Goal: Task Accomplishment & Management: Manage account settings

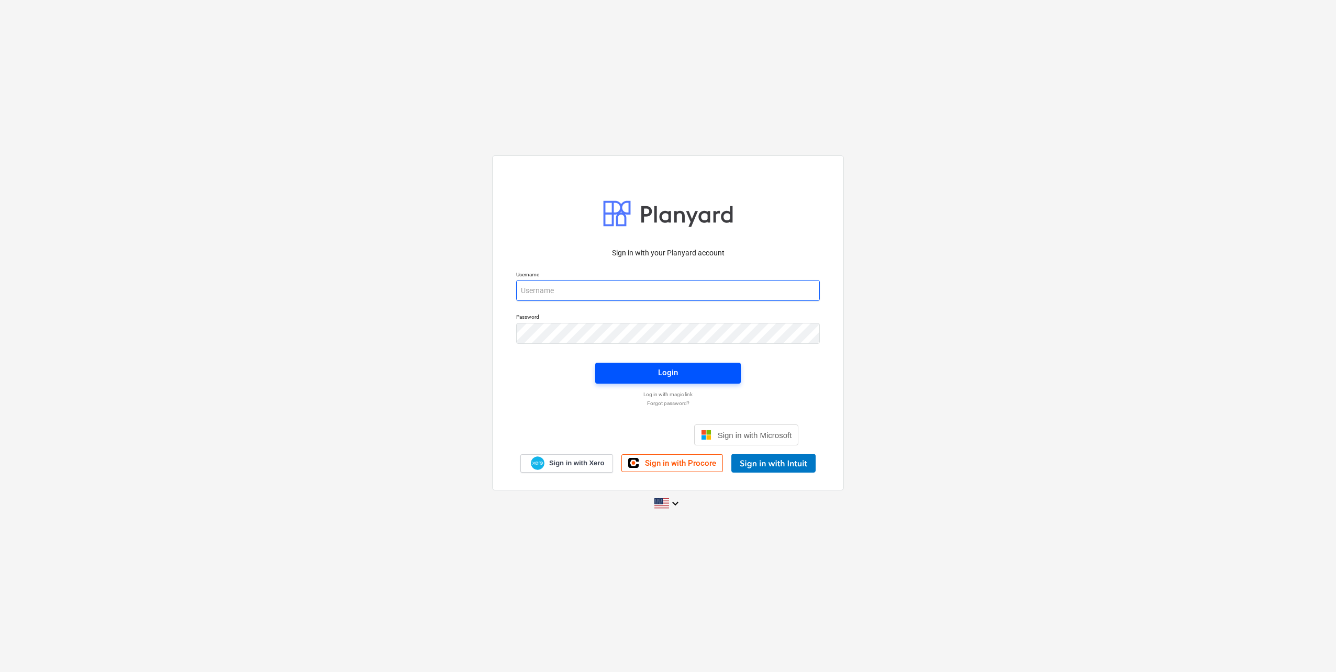
type input "[EMAIL_ADDRESS][DOMAIN_NAME]"
click at [662, 375] on div "Login" at bounding box center [668, 373] width 20 height 14
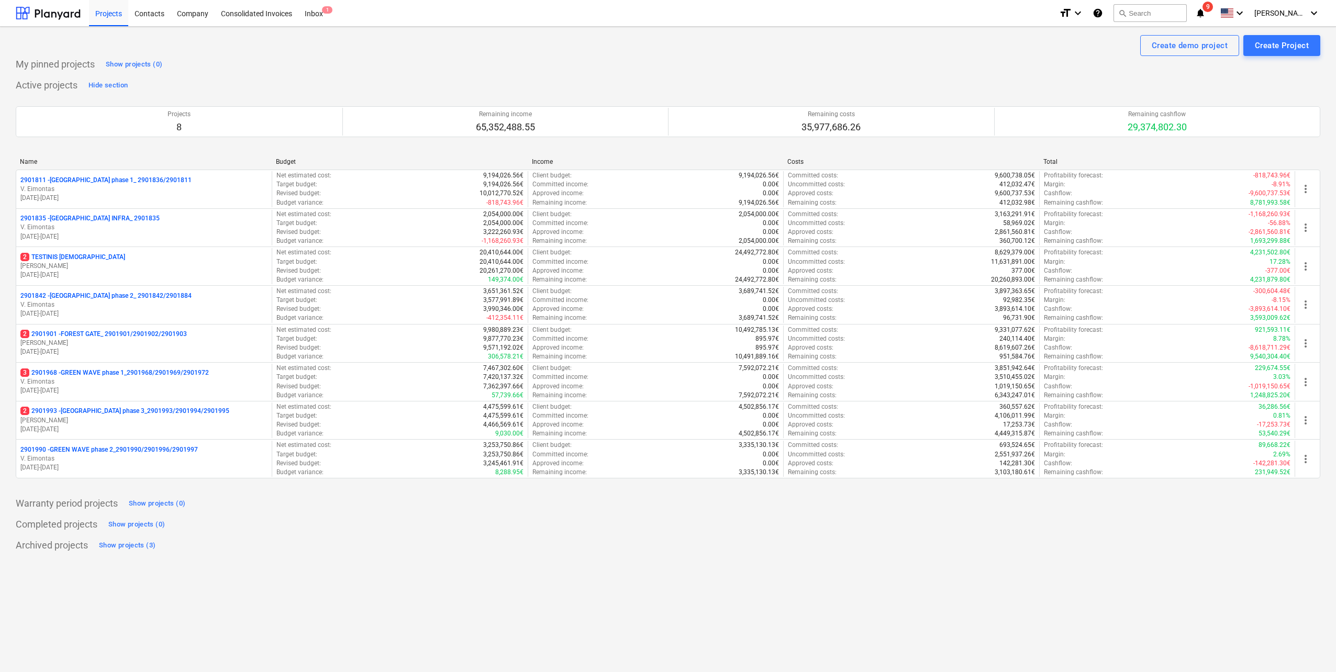
click at [109, 253] on div "2 TESTINIS MOKYMAMS" at bounding box center [143, 257] width 247 height 9
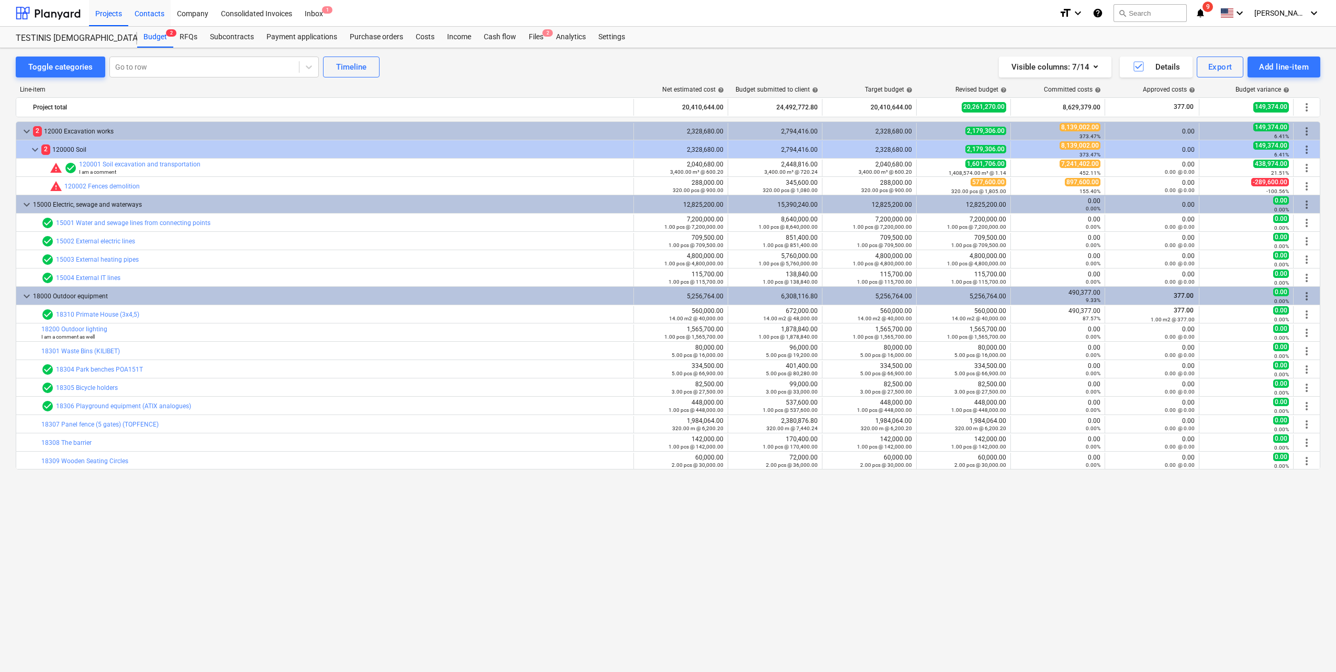
click at [156, 8] on div "Contacts" at bounding box center [149, 12] width 42 height 27
click at [612, 40] on div "Settings" at bounding box center [611, 37] width 39 height 21
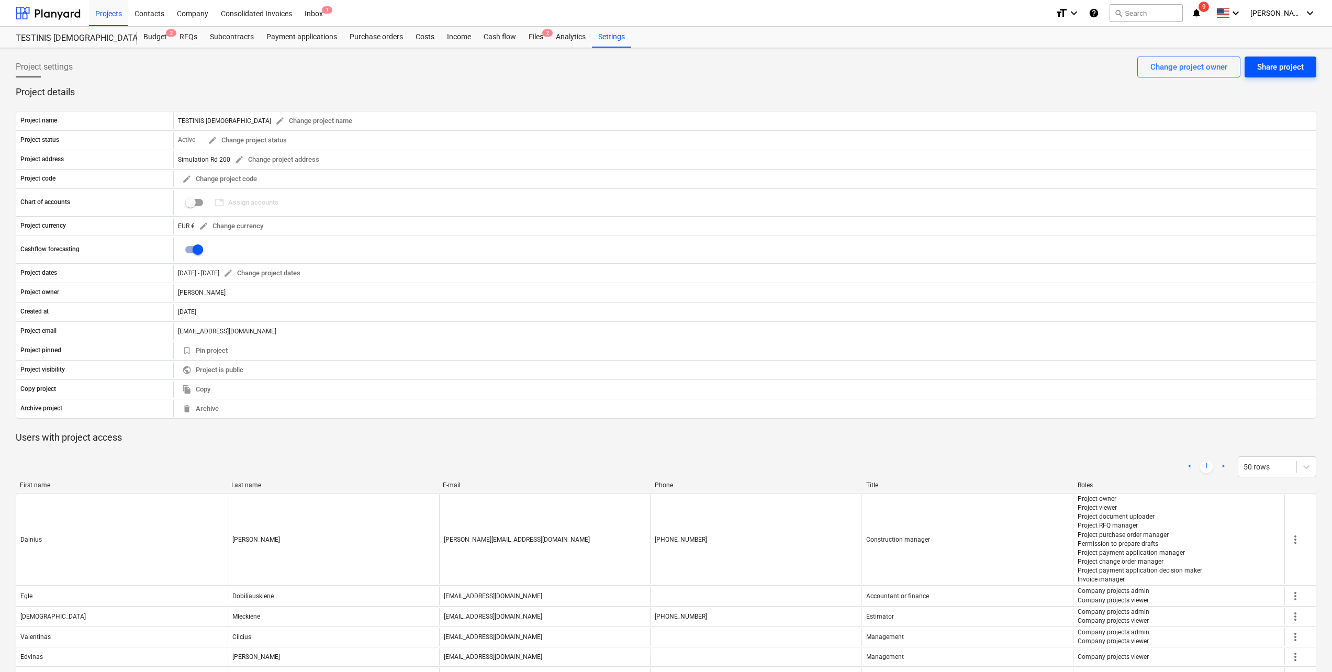
click at [1282, 72] on div "Share project" at bounding box center [1280, 67] width 47 height 14
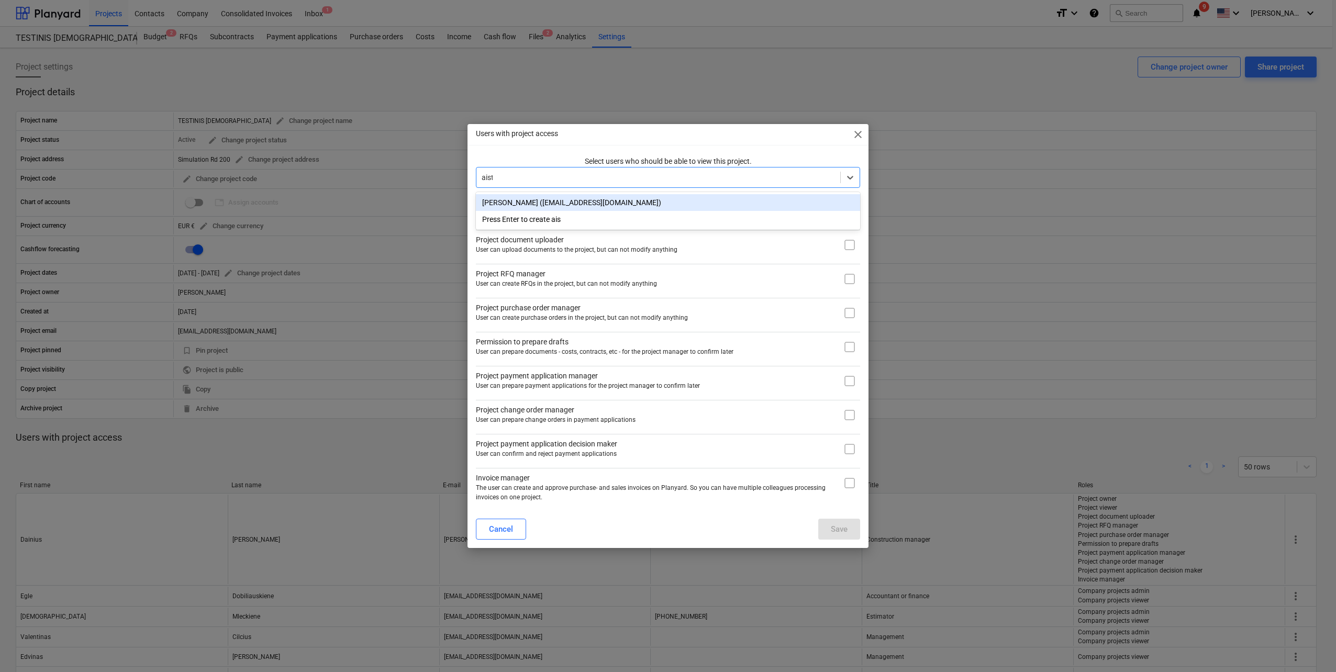
type input "aiste"
click at [610, 203] on div "[PERSON_NAME] ([EMAIL_ADDRESS][DOMAIN_NAME])" at bounding box center [668, 202] width 384 height 17
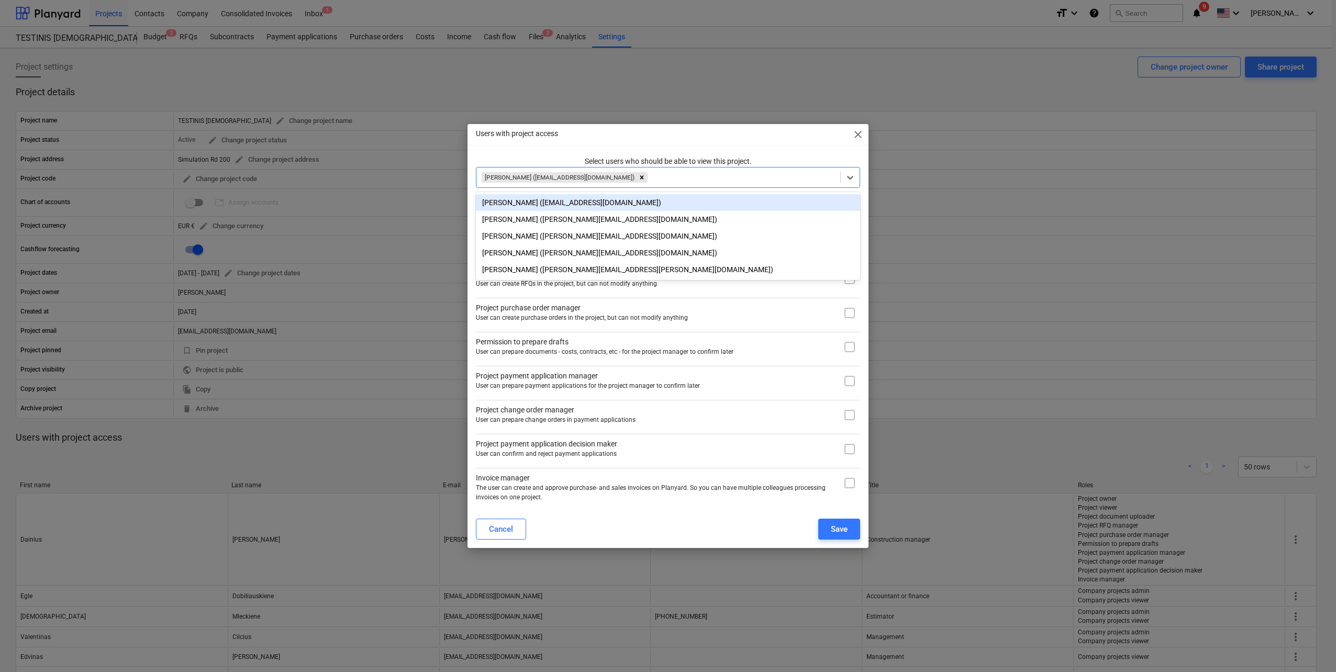
click at [711, 153] on div "Users with project access close Select users who should be able to view this pr…" at bounding box center [667, 335] width 401 height 423
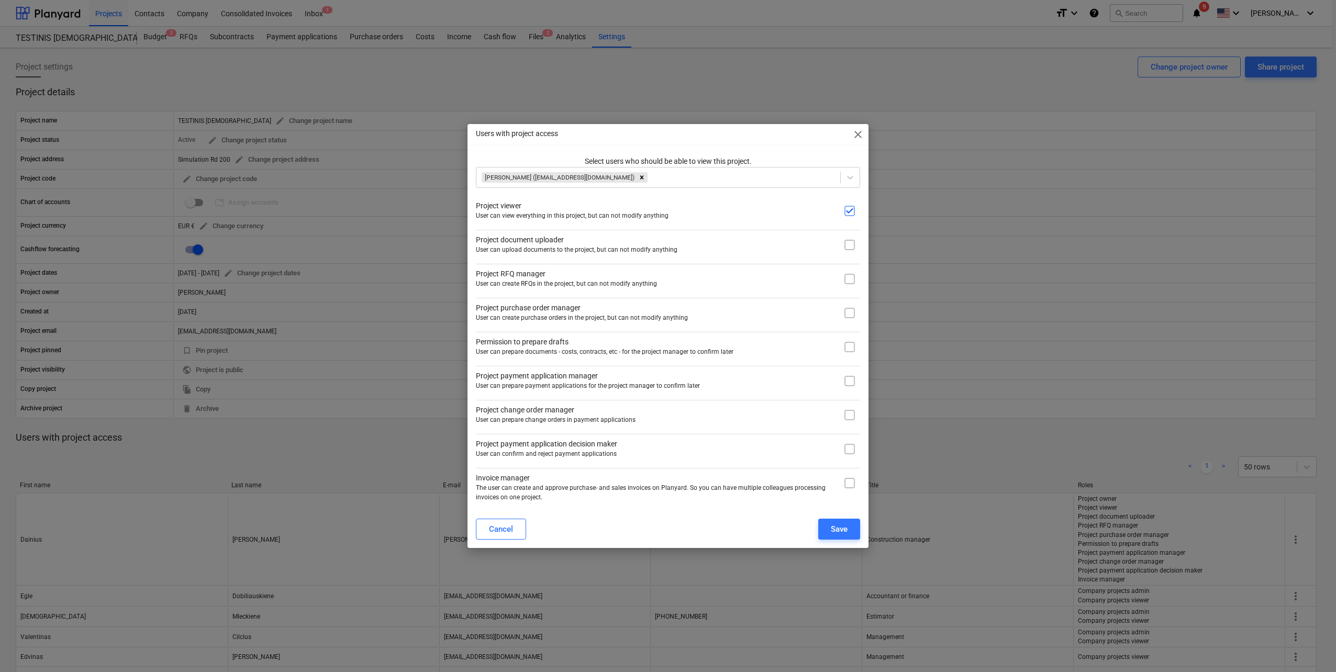
click at [849, 247] on input "checkbox" at bounding box center [849, 244] width 21 height 21
checkbox input "true"
click at [858, 277] on input "checkbox" at bounding box center [849, 278] width 21 height 21
checkbox input "true"
click at [854, 312] on input "checkbox" at bounding box center [849, 313] width 21 height 21
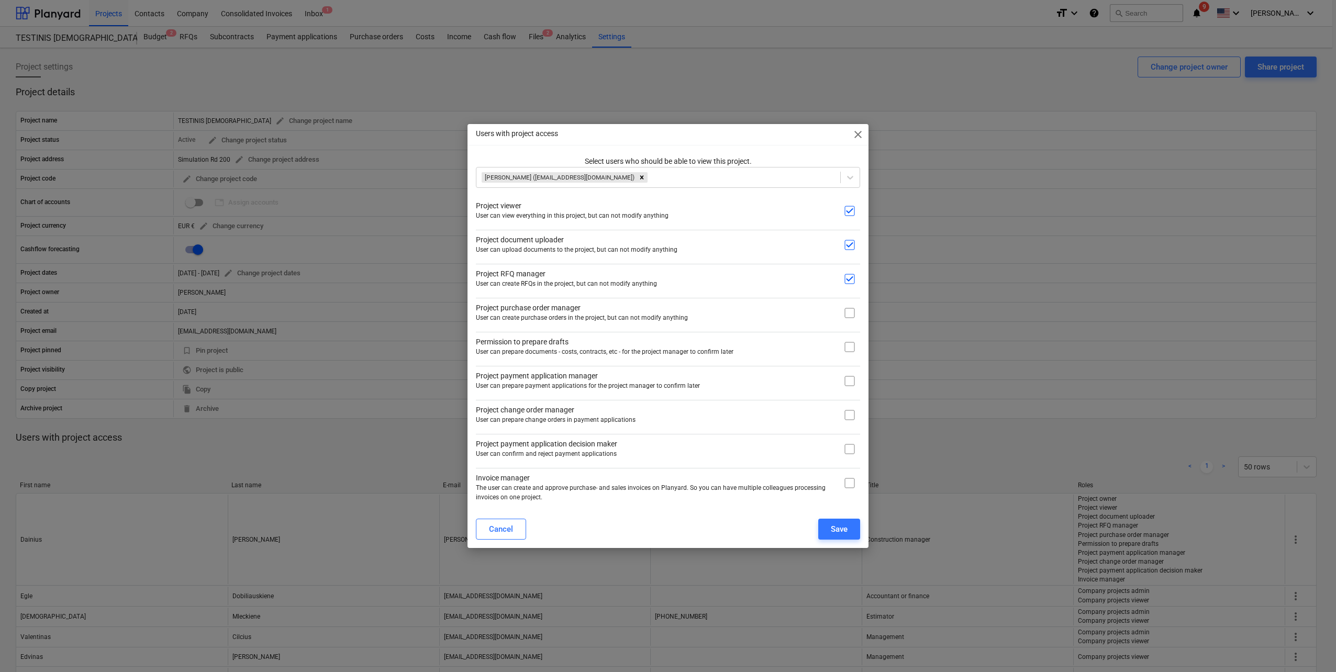
checkbox input "true"
click at [852, 348] on input "checkbox" at bounding box center [849, 347] width 21 height 21
checkbox input "true"
click at [856, 384] on input "checkbox" at bounding box center [849, 381] width 21 height 21
checkbox input "true"
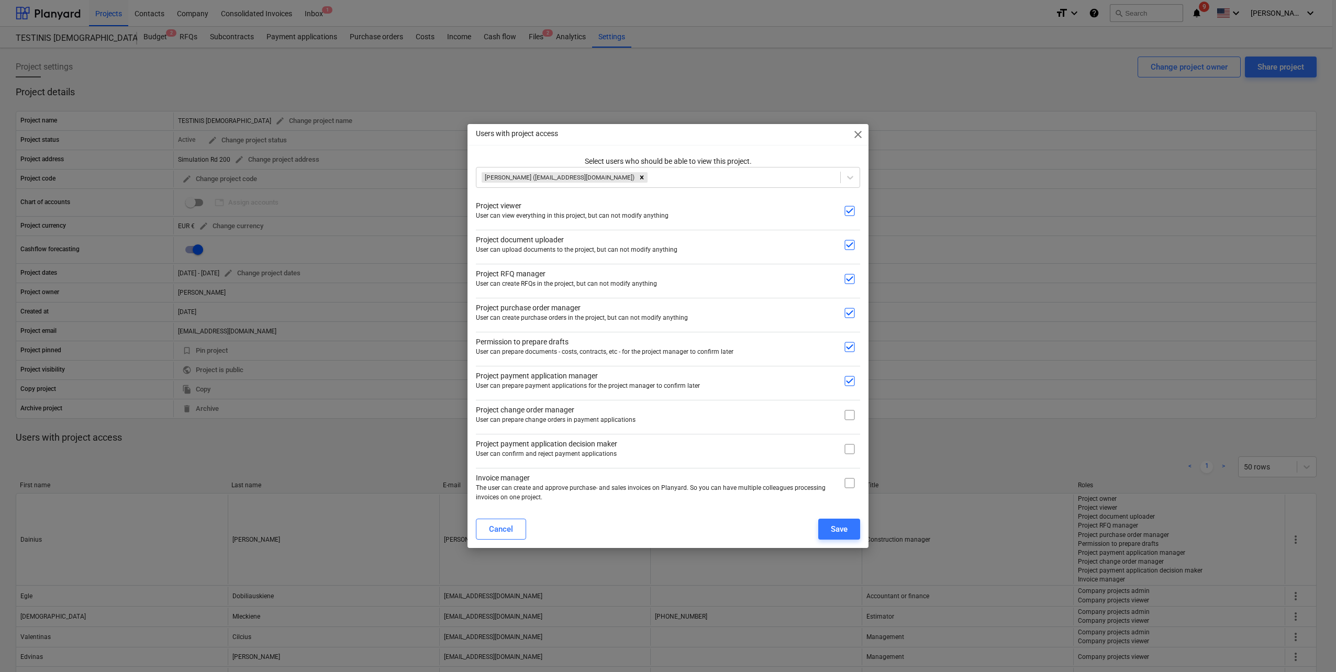
click at [855, 415] on input "checkbox" at bounding box center [849, 415] width 21 height 21
checkbox input "true"
click at [838, 531] on div "Save" at bounding box center [839, 529] width 17 height 14
